Goal: Information Seeking & Learning: Check status

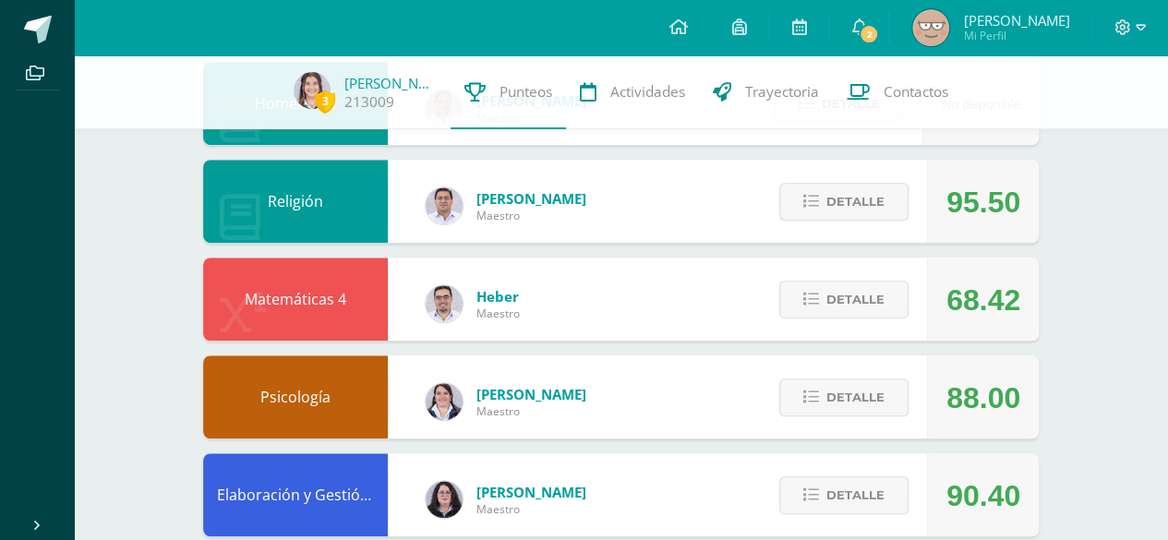
scroll to position [564, 0]
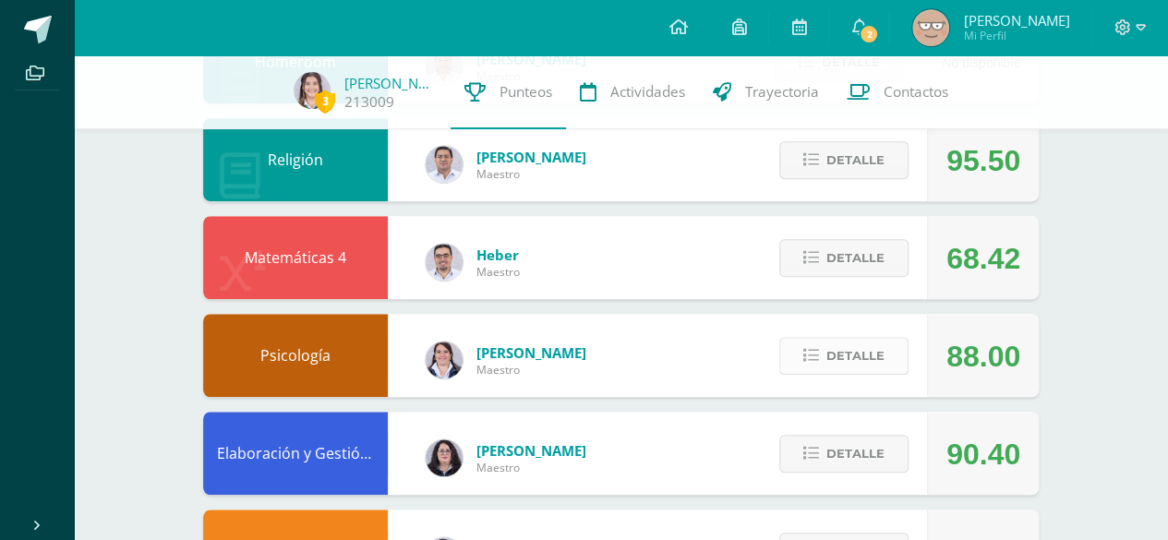
click at [864, 348] on span "Detalle" at bounding box center [855, 356] width 58 height 34
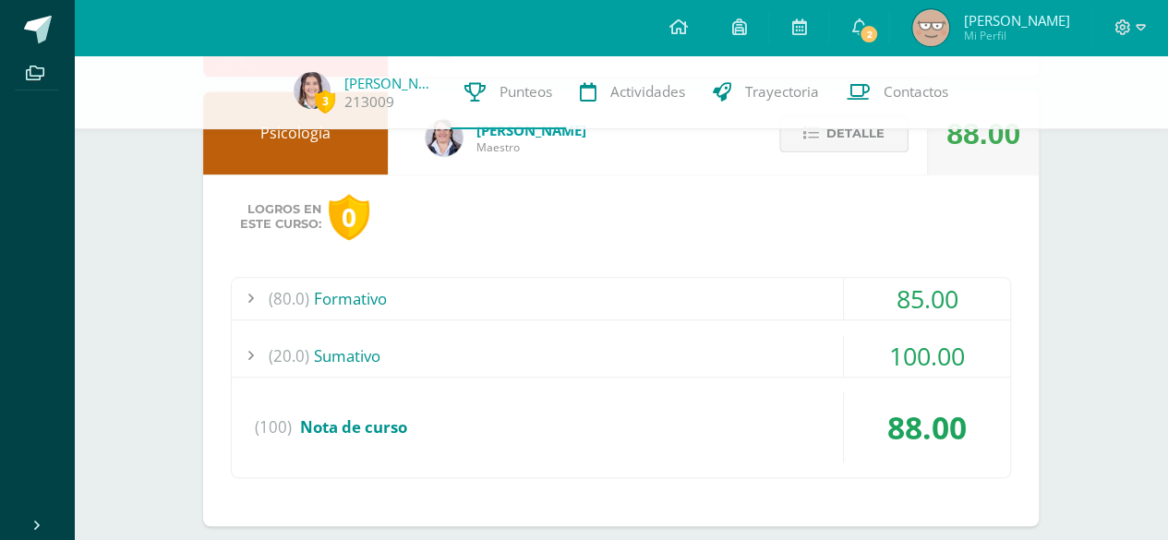
scroll to position [789, 0]
click at [720, 283] on div "(80.0) Formativo" at bounding box center [621, 298] width 778 height 42
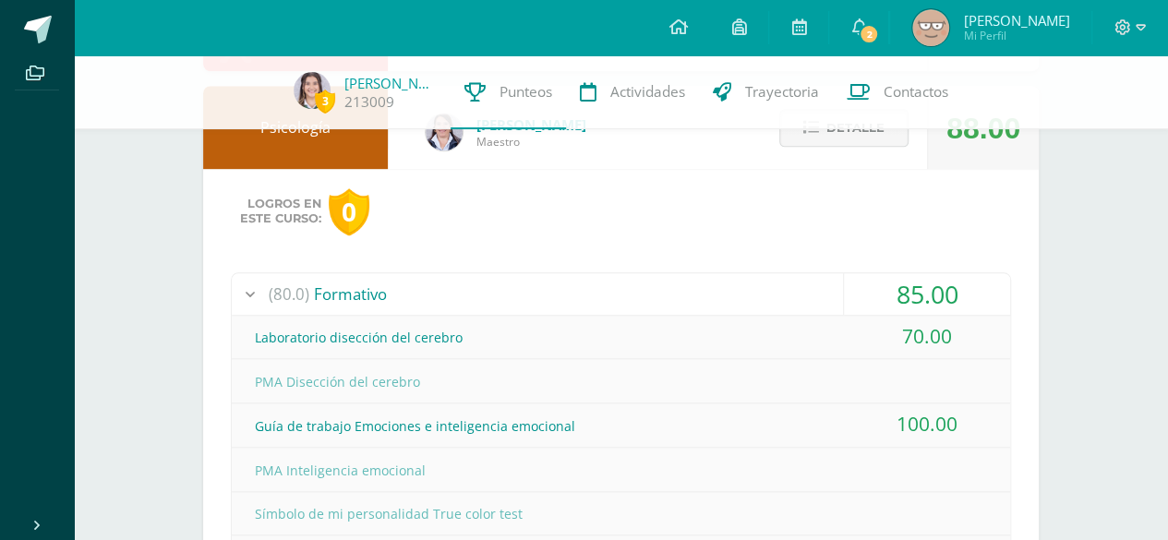
scroll to position [790, 0]
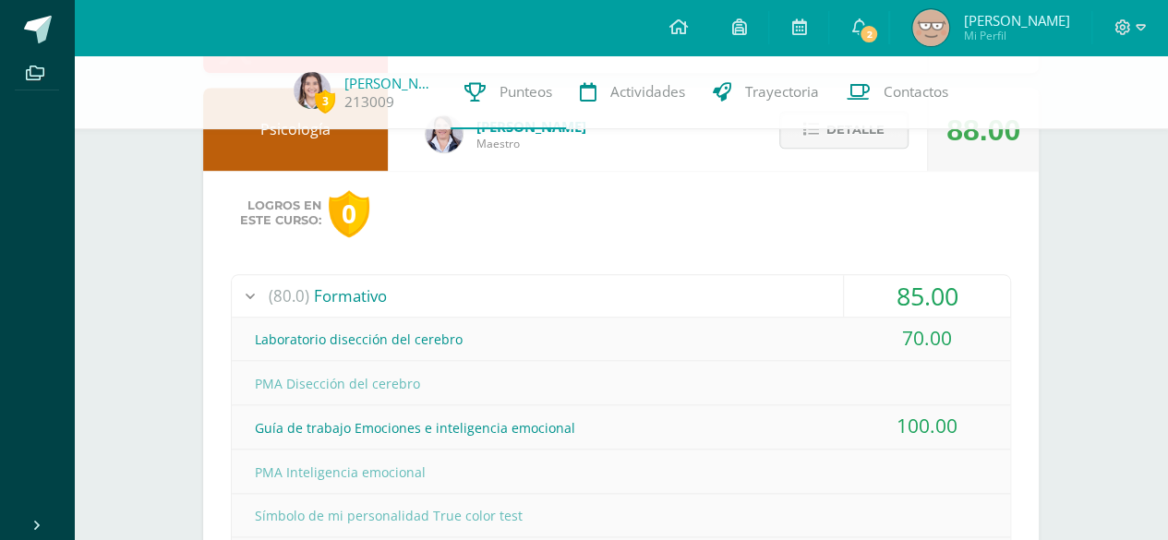
click at [720, 283] on div "(80.0) Formativo" at bounding box center [621, 296] width 778 height 42
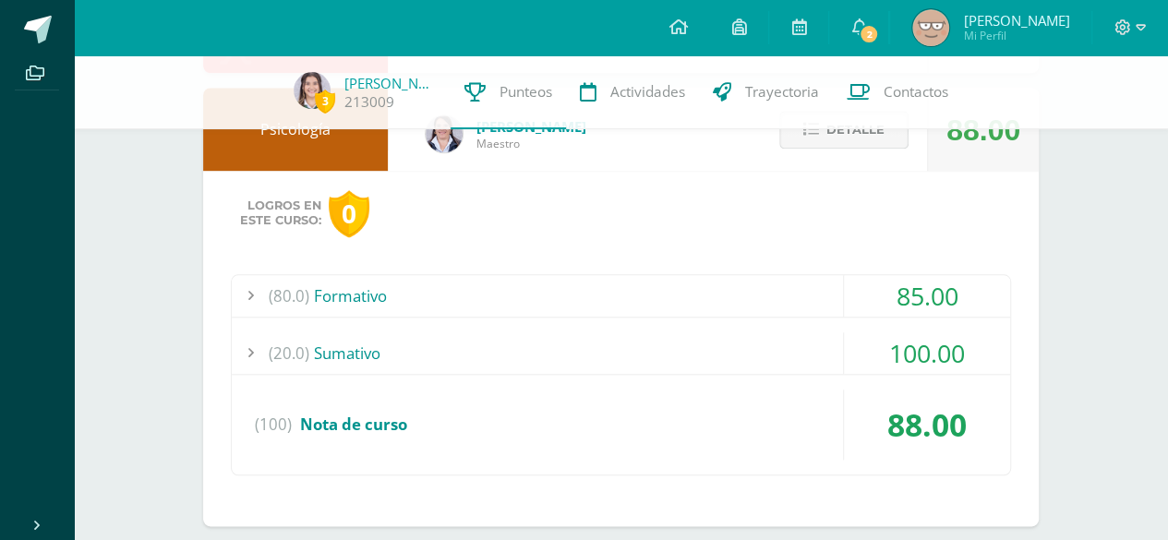
click at [838, 138] on span "Detalle" at bounding box center [855, 130] width 58 height 34
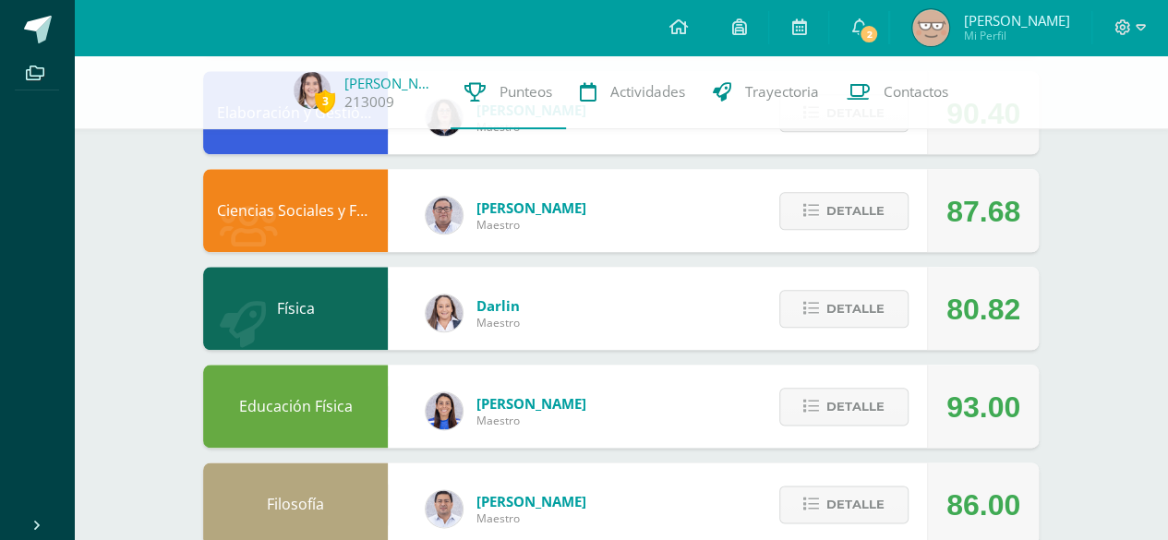
scroll to position [903, 0]
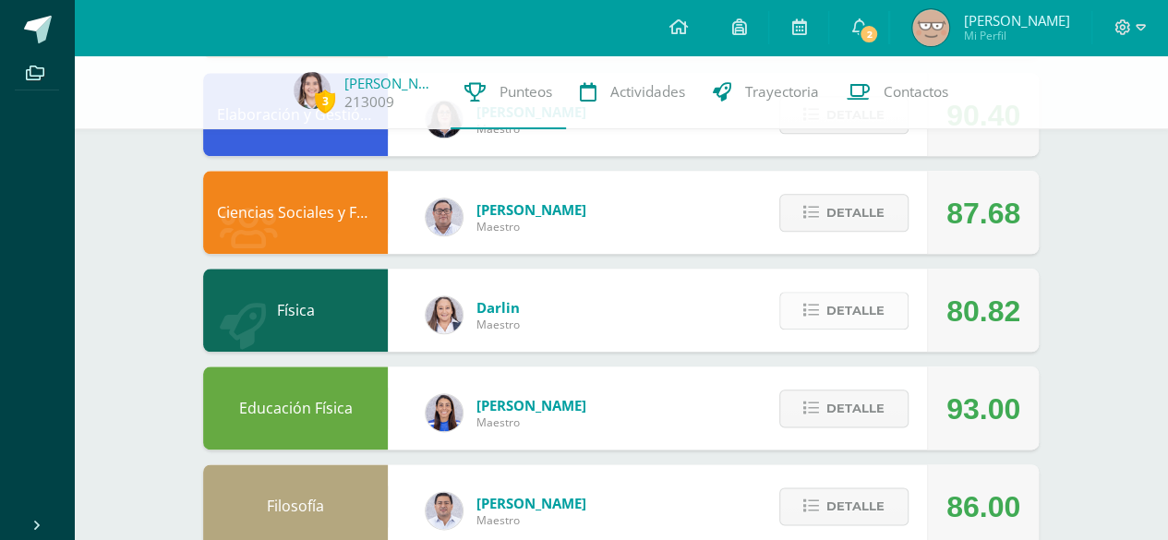
click at [822, 309] on button "Detalle" at bounding box center [843, 311] width 129 height 38
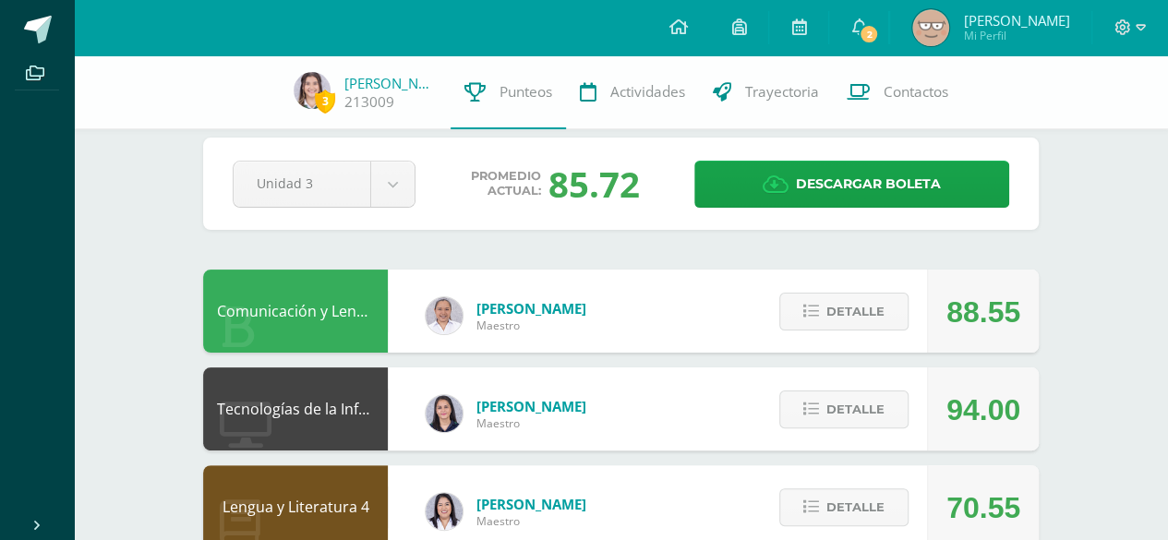
scroll to position [20, 0]
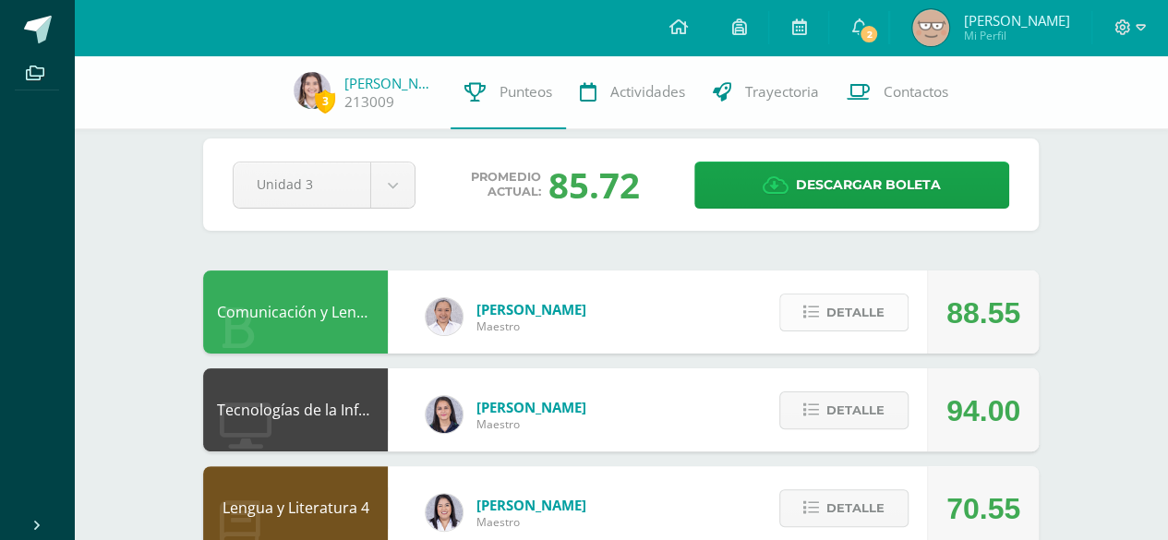
click at [827, 298] on button "Detalle" at bounding box center [843, 313] width 129 height 38
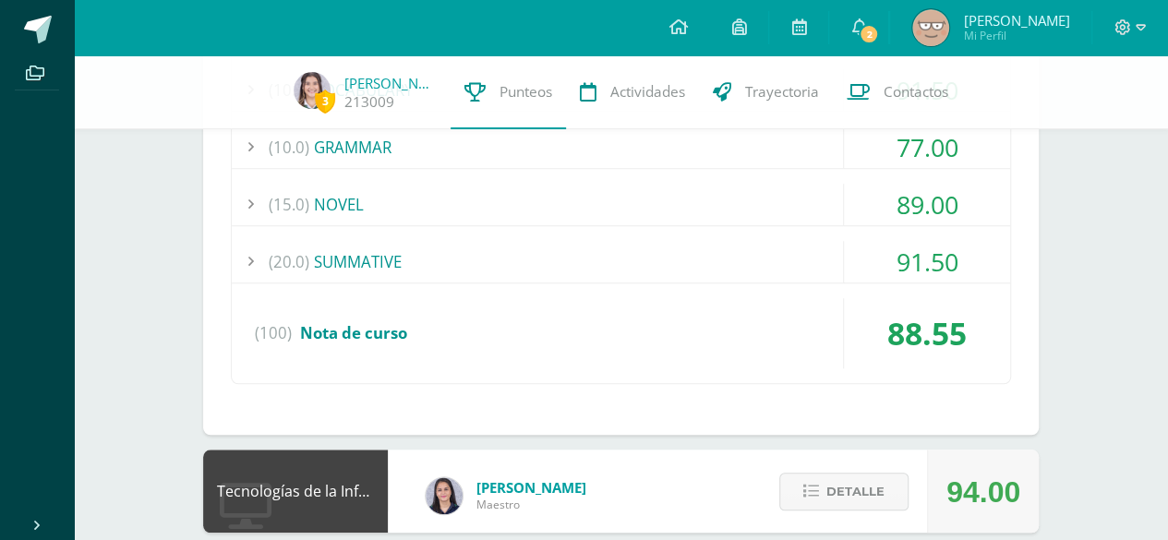
scroll to position [662, 0]
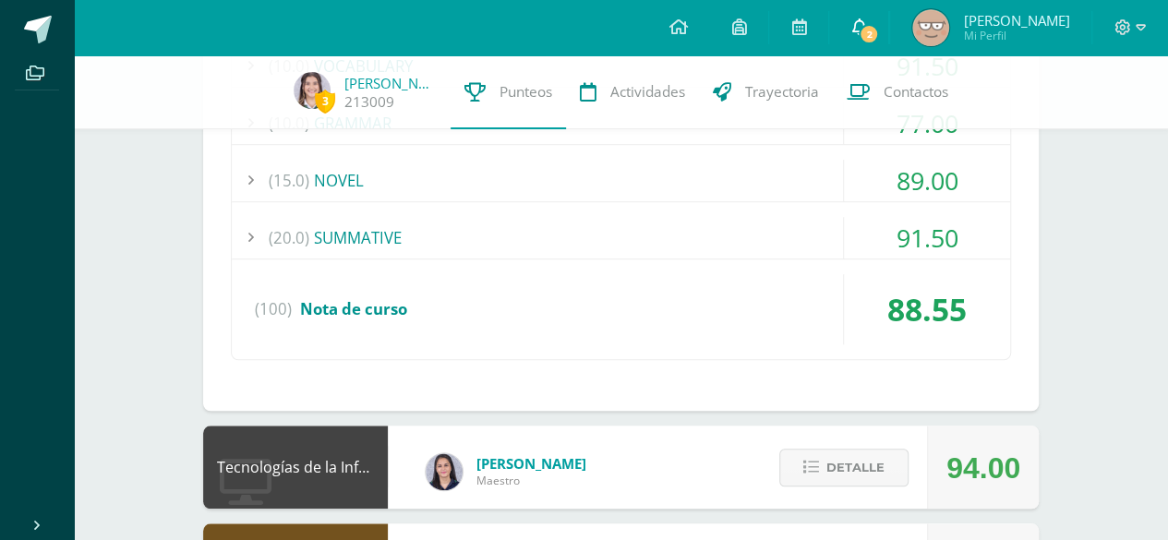
click at [879, 35] on span "2" at bounding box center [869, 34] width 20 height 20
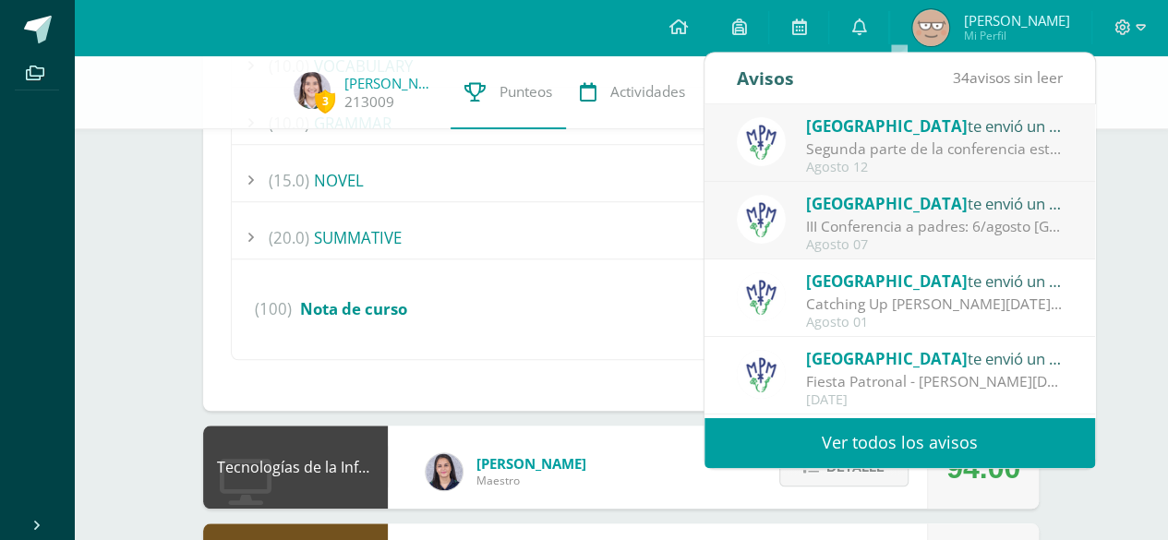
click at [894, 226] on div "III Conferencia a padres: 6/agosto [GEOGRAPHIC_DATA]: ¡Los esperamos el [DATE][…" at bounding box center [934, 226] width 257 height 21
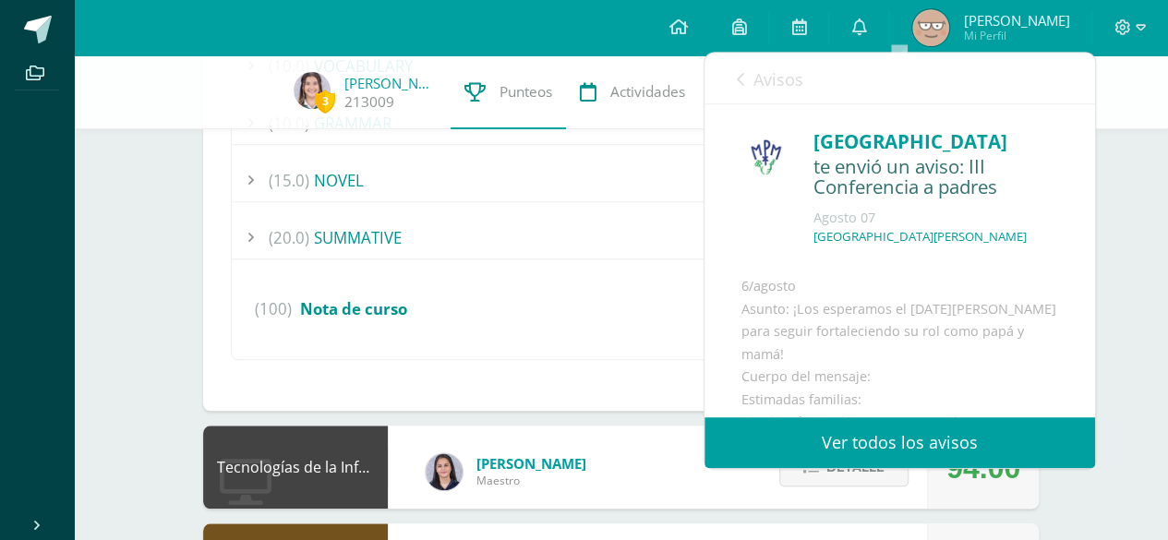
click at [752, 75] on link "Avisos" at bounding box center [770, 79] width 66 height 53
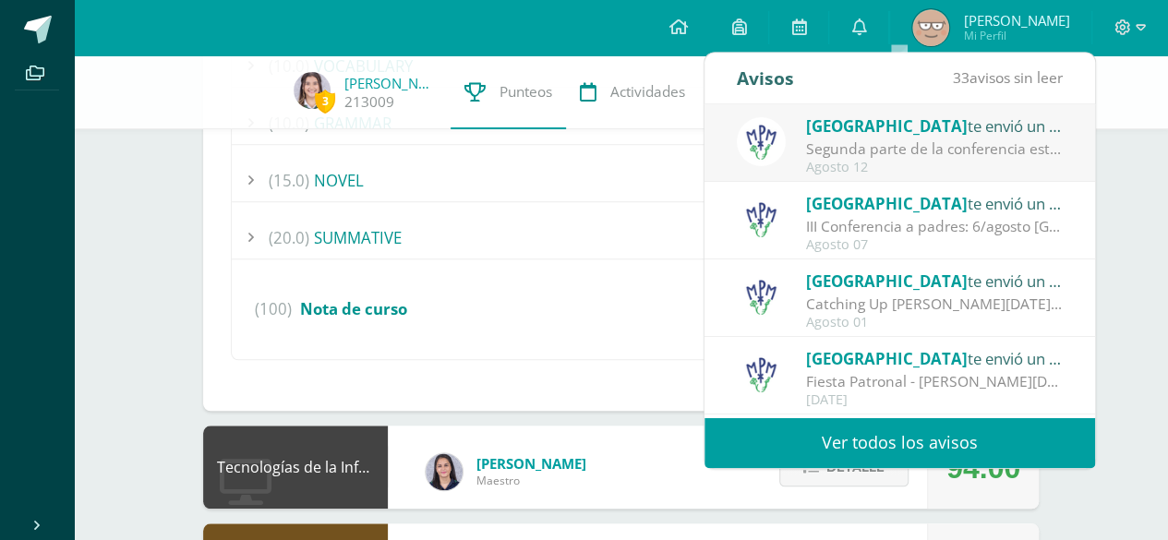
click at [898, 157] on div "Segunda parte de la conferencia este 14 de agosto: más herramientas, más conexi…" at bounding box center [934, 149] width 257 height 21
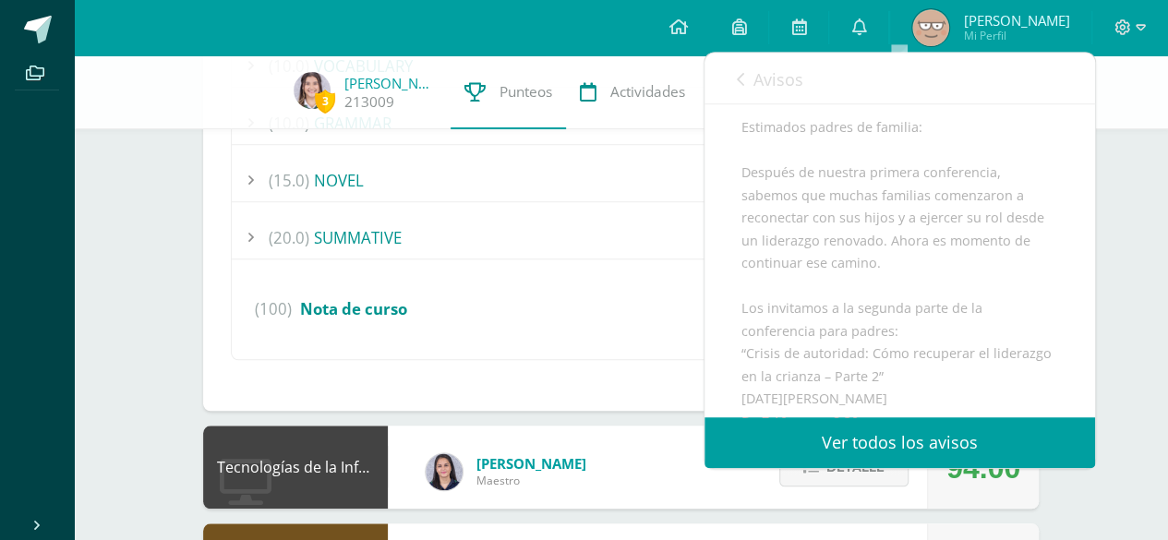
scroll to position [208, 0]
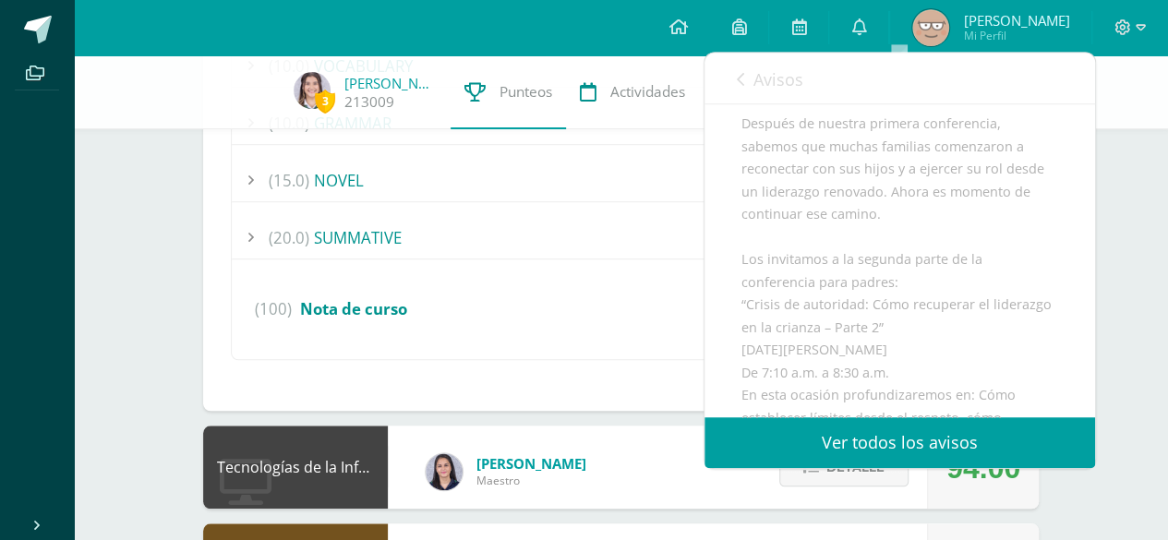
click at [428, 306] on div "(100) Nota de curso" at bounding box center [621, 309] width 778 height 70
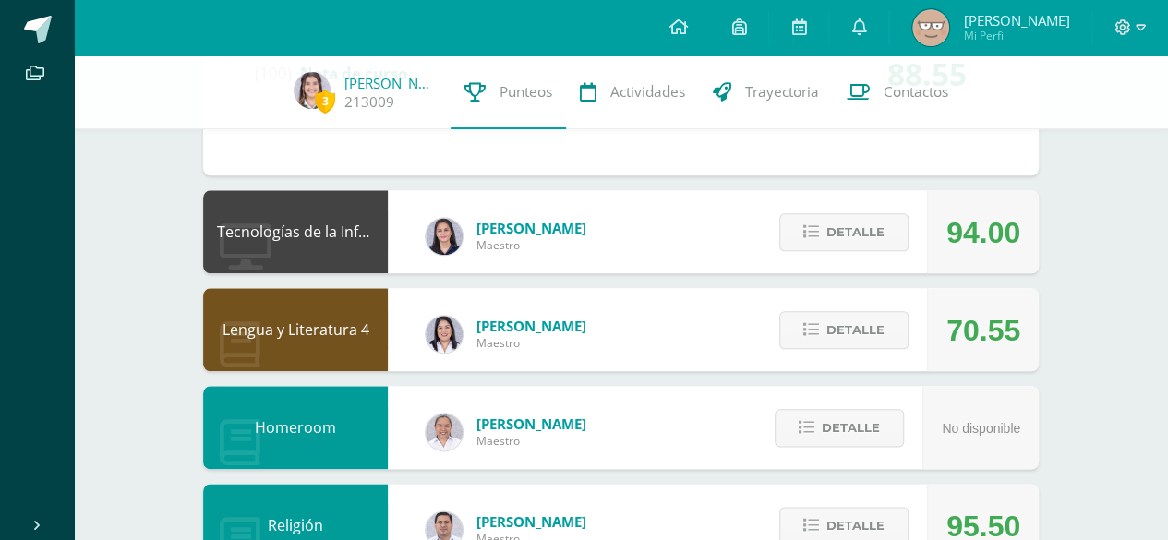
scroll to position [904, 0]
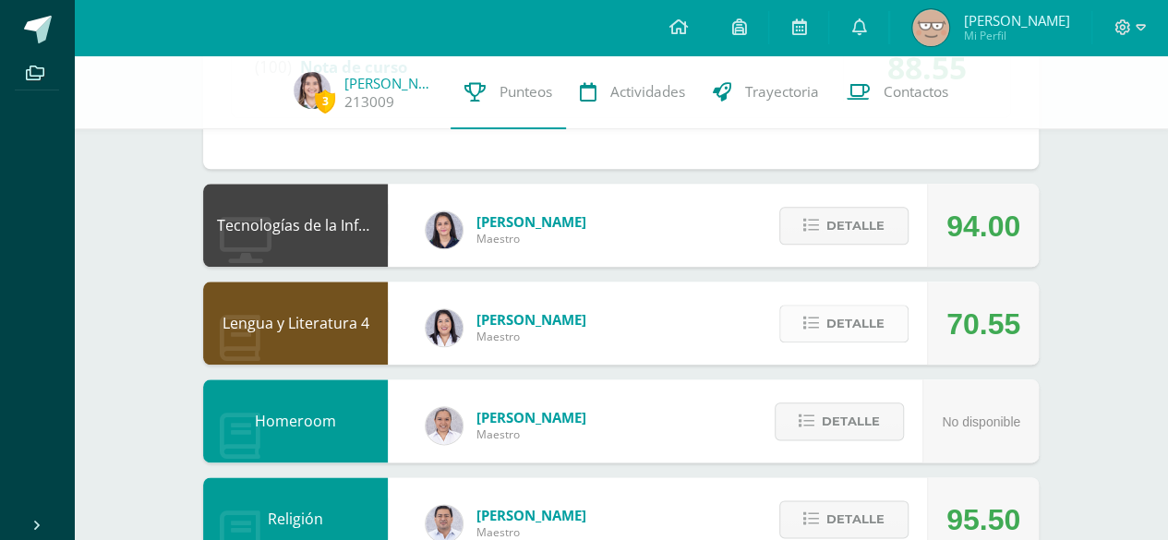
click at [838, 320] on span "Detalle" at bounding box center [855, 324] width 58 height 34
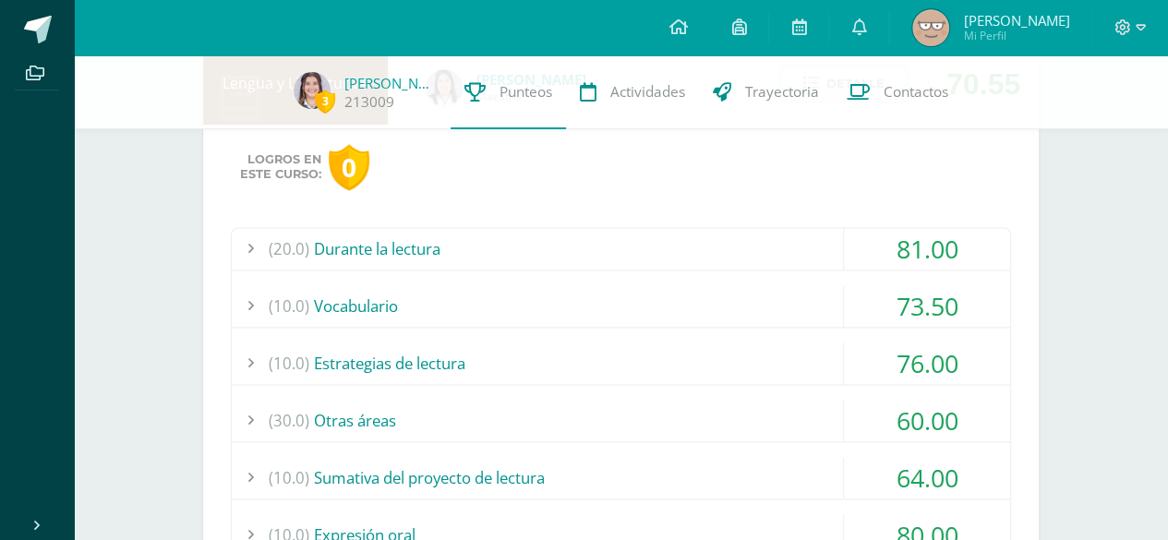
scroll to position [1143, 0]
click at [630, 246] on div "(20.0) Durante la lectura" at bounding box center [621, 250] width 778 height 42
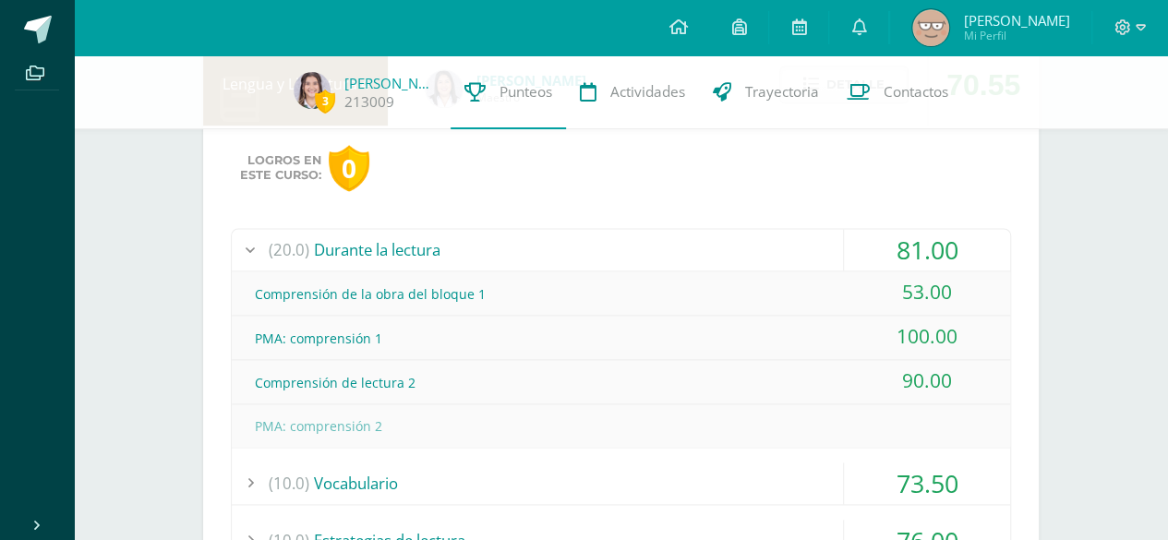
click at [635, 472] on div "(10.0) Vocabulario" at bounding box center [621, 484] width 778 height 42
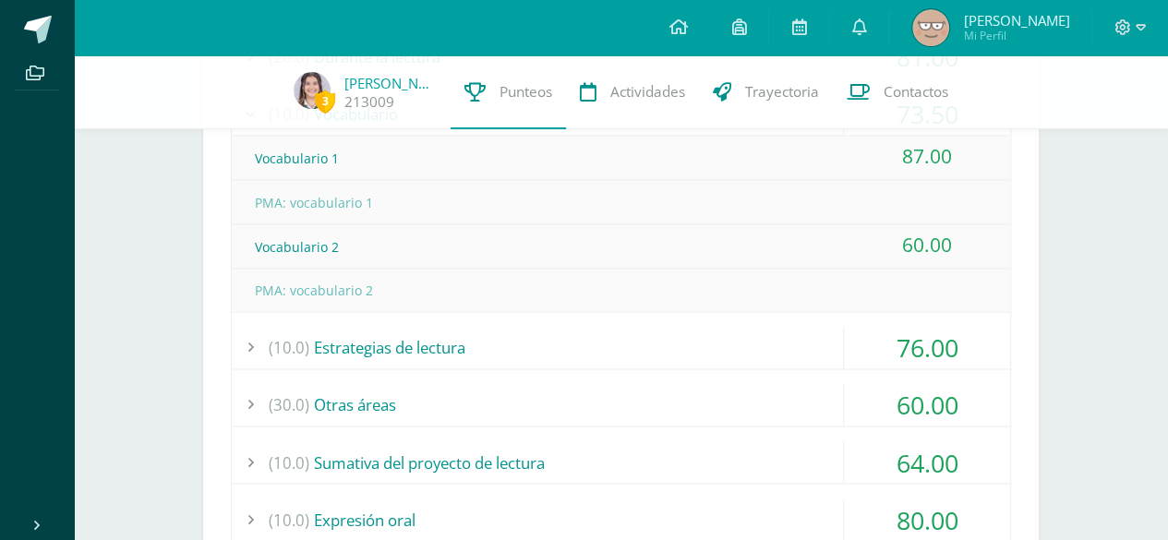
scroll to position [1339, 0]
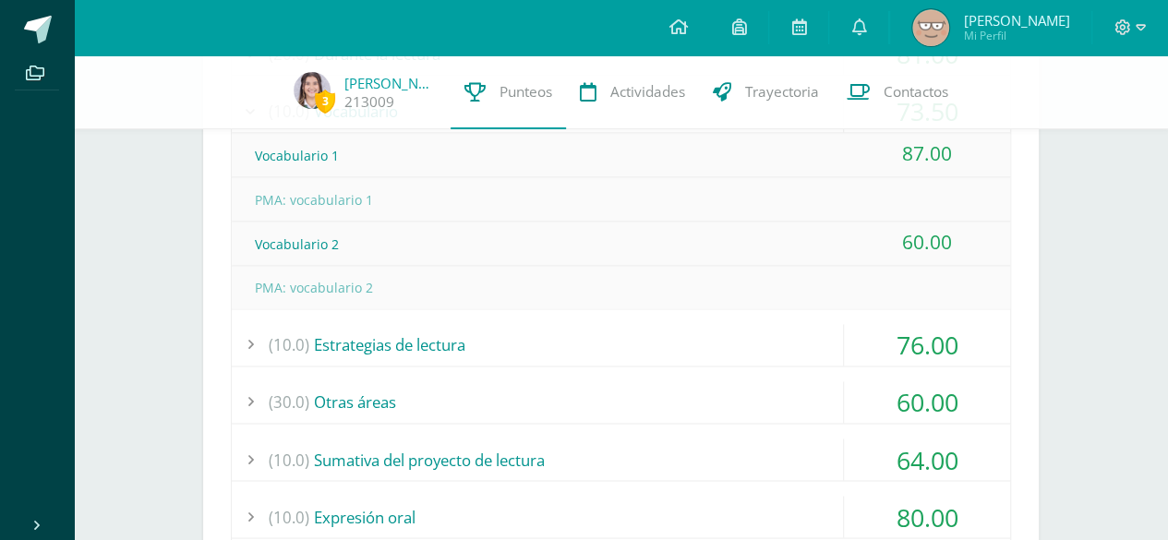
click at [628, 335] on div "(10.0) Estrategias de lectura" at bounding box center [621, 345] width 778 height 42
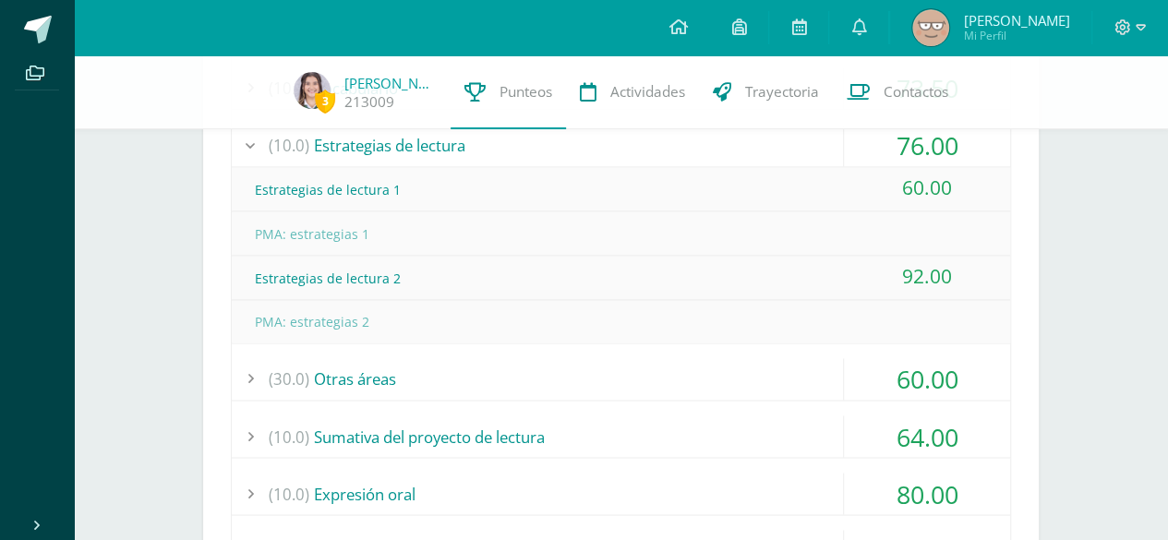
scroll to position [1363, 0]
click at [633, 372] on div "(30.0) Otras áreas" at bounding box center [621, 378] width 778 height 42
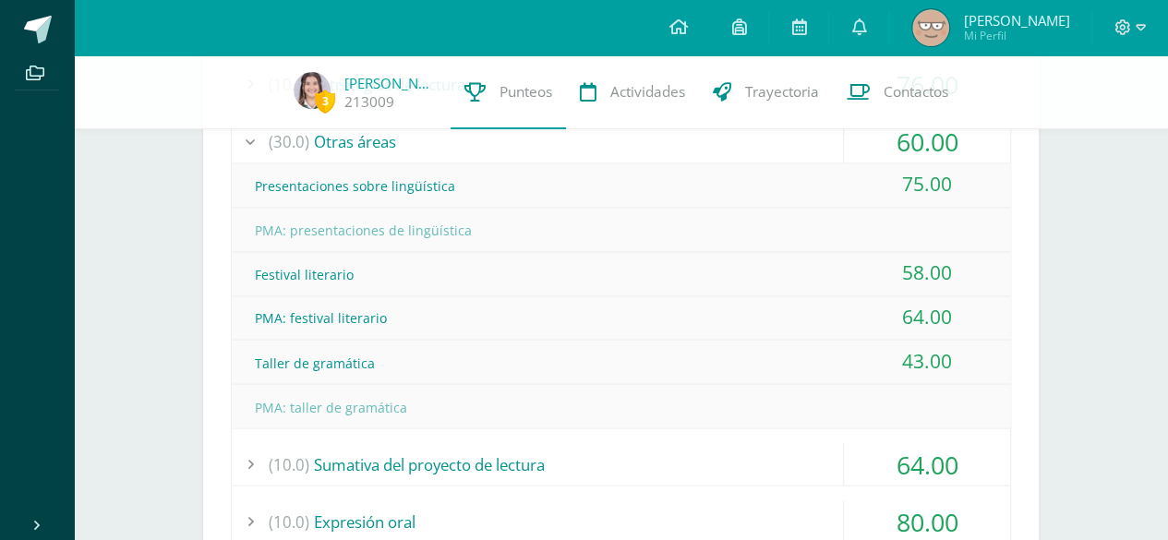
scroll to position [1420, 0]
